Goal: Navigation & Orientation: Go to known website

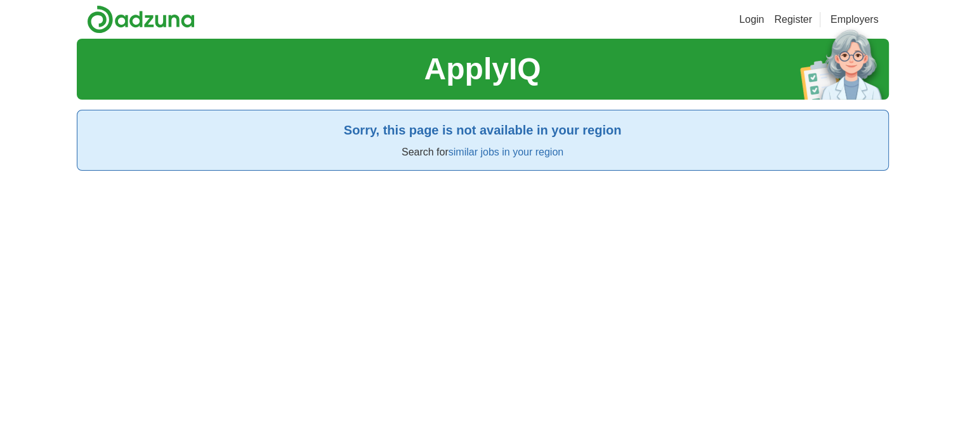
click at [551, 129] on h2 "Sorry, this page is not available in your region" at bounding box center [483, 130] width 791 height 19
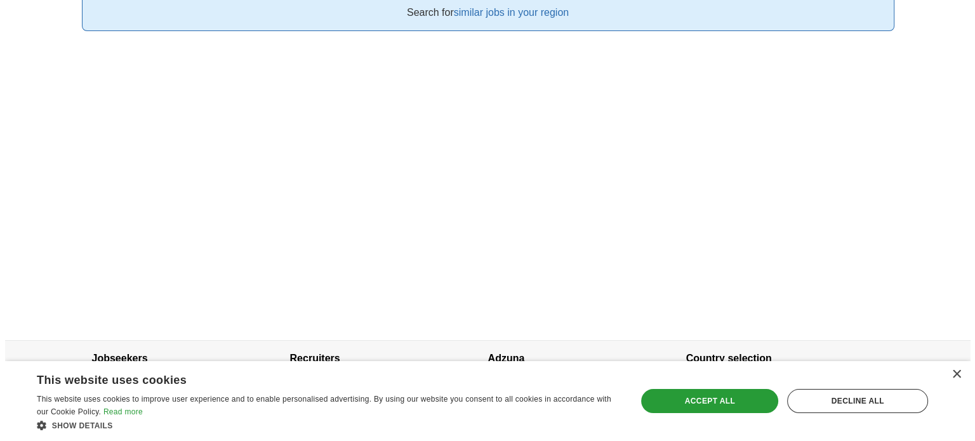
scroll to position [167, 0]
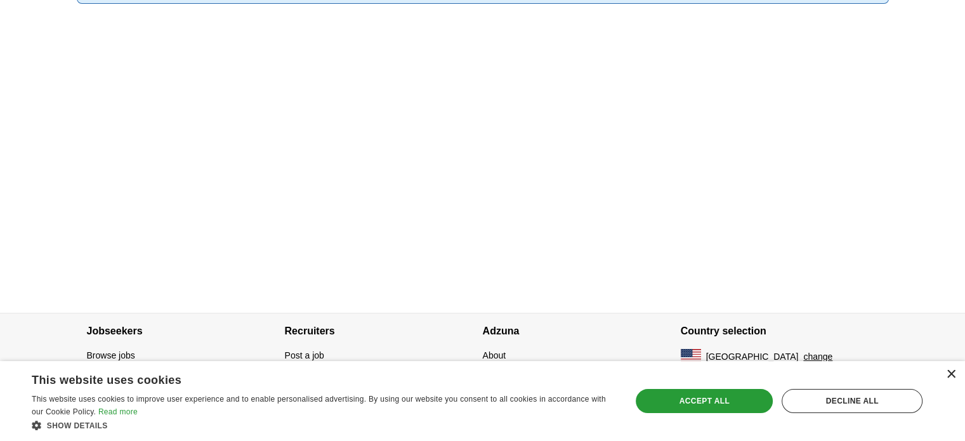
click at [948, 373] on div "×" at bounding box center [951, 375] width 10 height 10
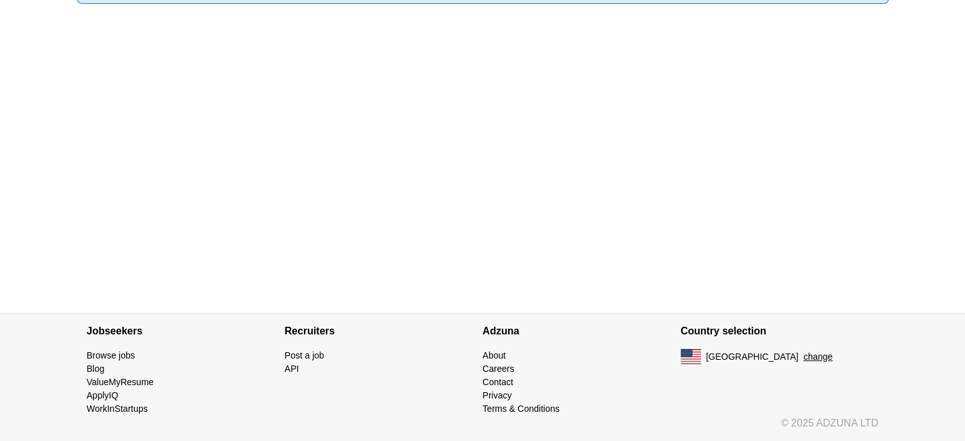
click at [804, 359] on button "change" at bounding box center [818, 356] width 29 height 13
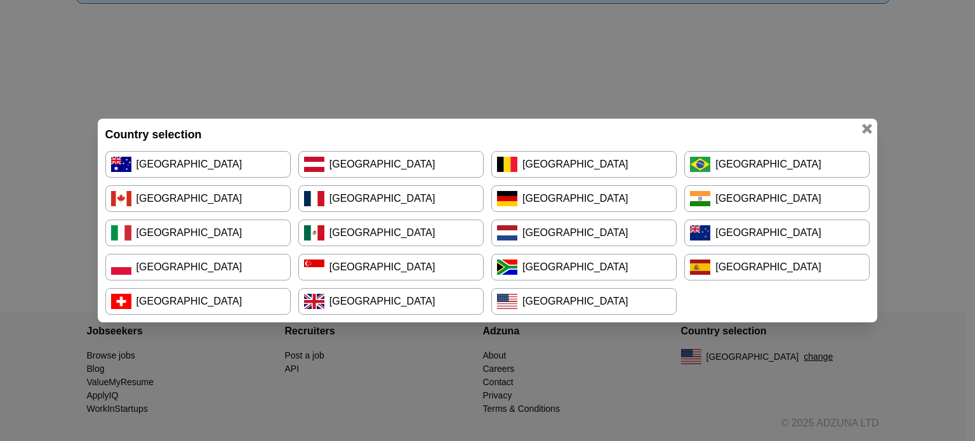
click at [599, 261] on link "[GEOGRAPHIC_DATA]" at bounding box center [583, 267] width 185 height 27
